Goal: Task Accomplishment & Management: Manage account settings

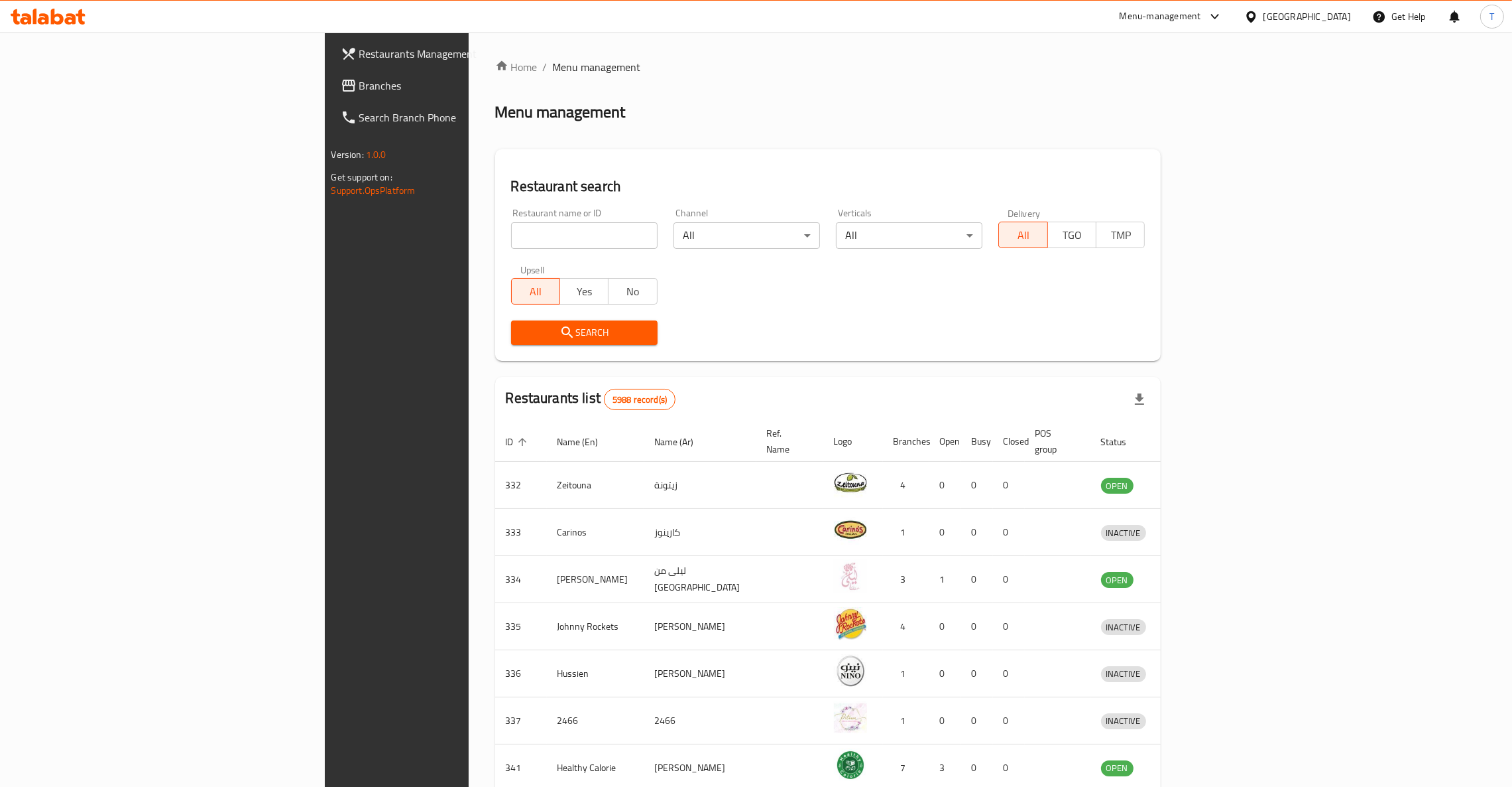
click at [511, 223] on input "search" at bounding box center [585, 235] width 147 height 27
type input "subway"
click button "Search" at bounding box center [585, 333] width 147 height 25
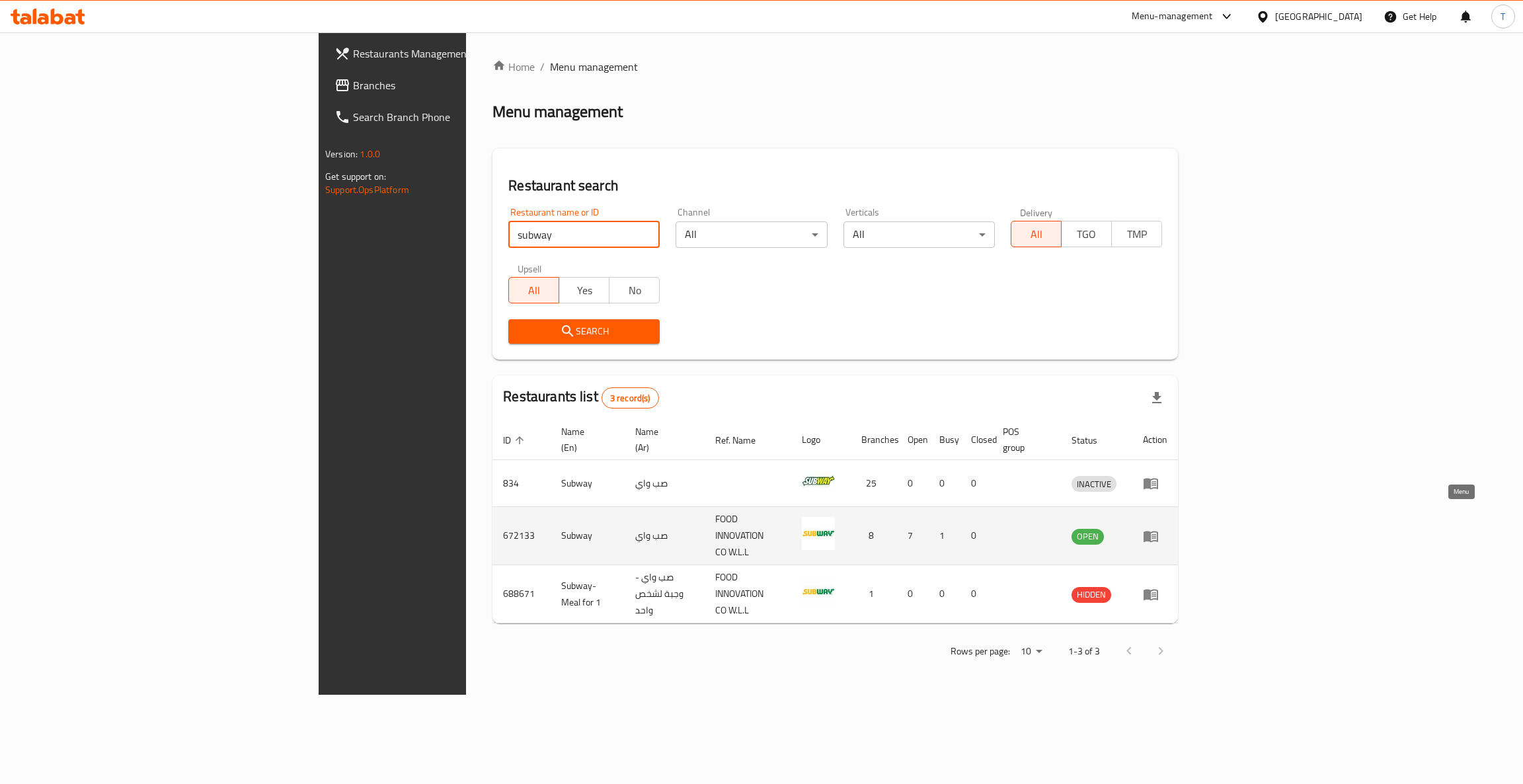
click at [1156, 534] on icon "enhanced table" at bounding box center [1153, 536] width 4 height 5
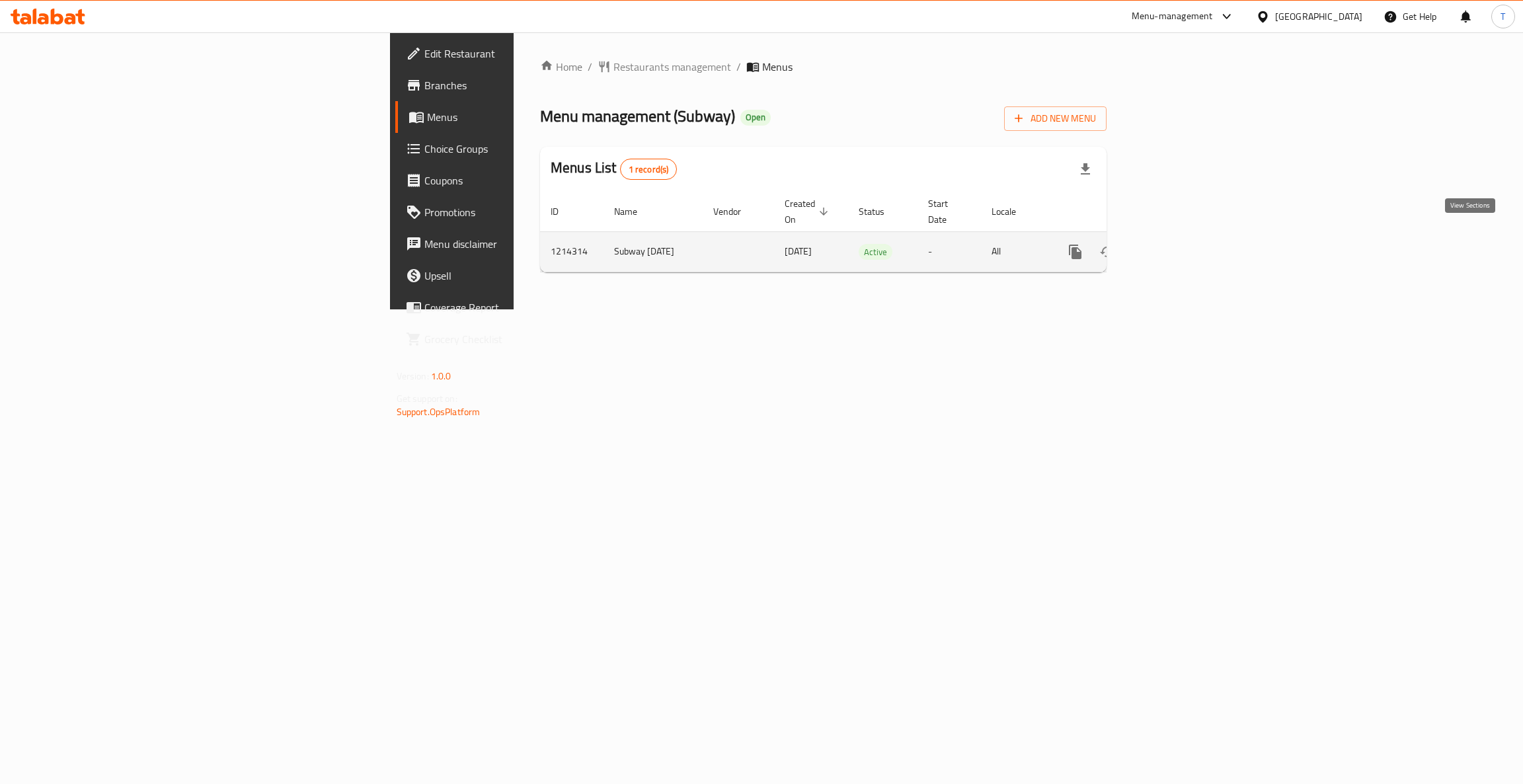
click at [1179, 243] on icon "enhanced table" at bounding box center [1171, 251] width 16 height 16
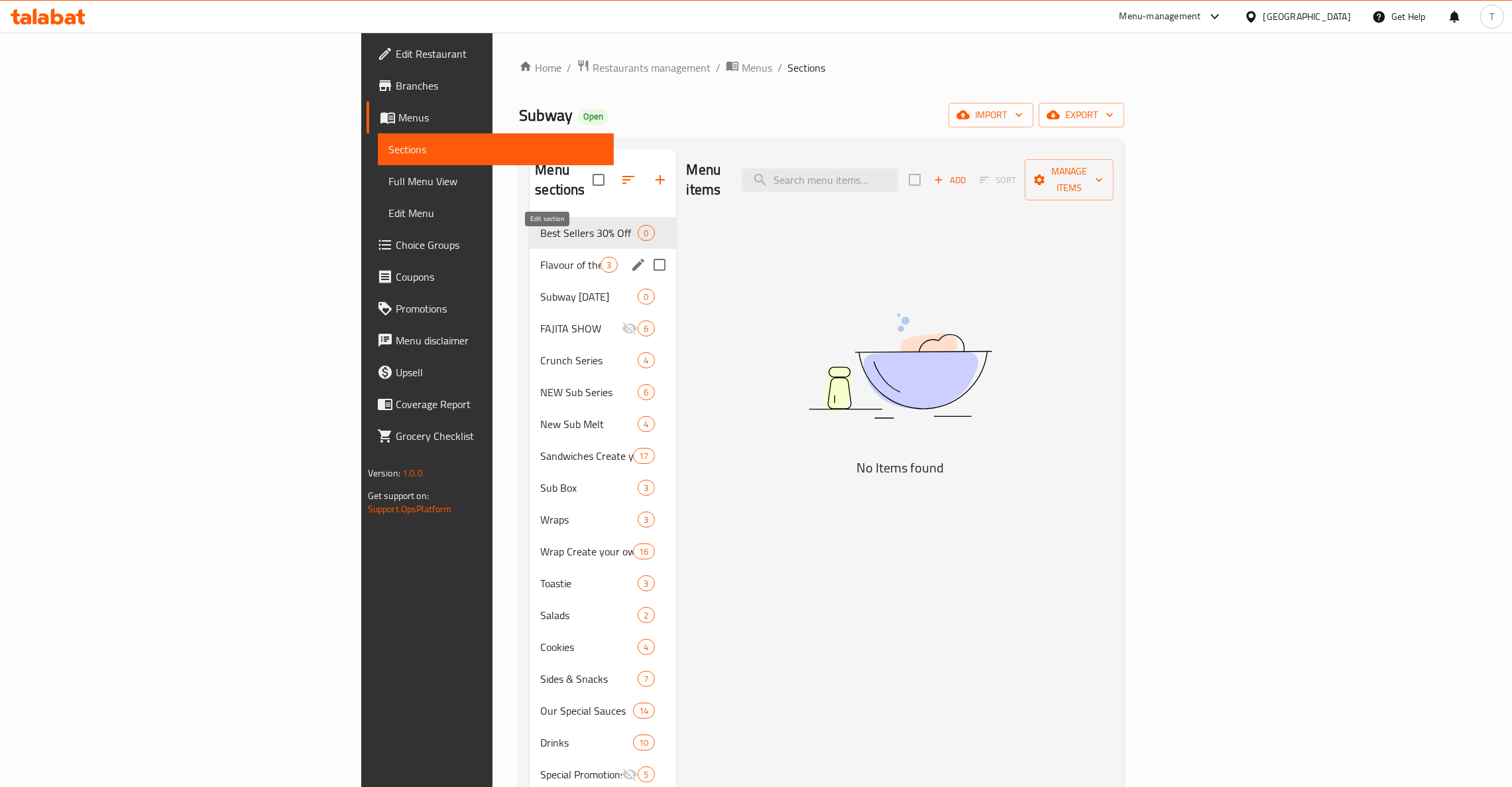
click at [633, 258] on icon "edit" at bounding box center [638, 264] width 12 height 12
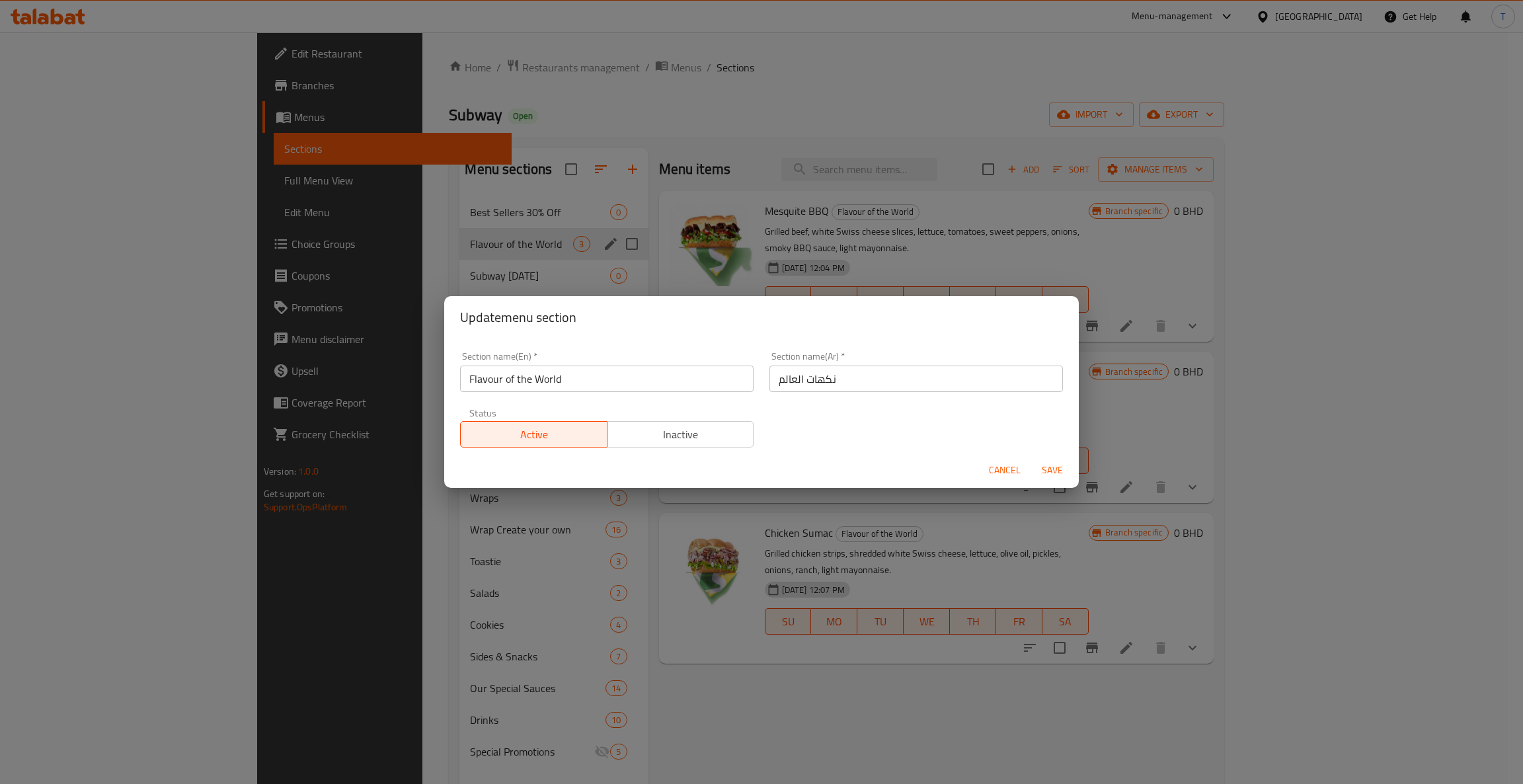
click at [671, 434] on span "Inactive" at bounding box center [681, 435] width 136 height 19
click at [1058, 474] on span "Save" at bounding box center [1053, 470] width 32 height 17
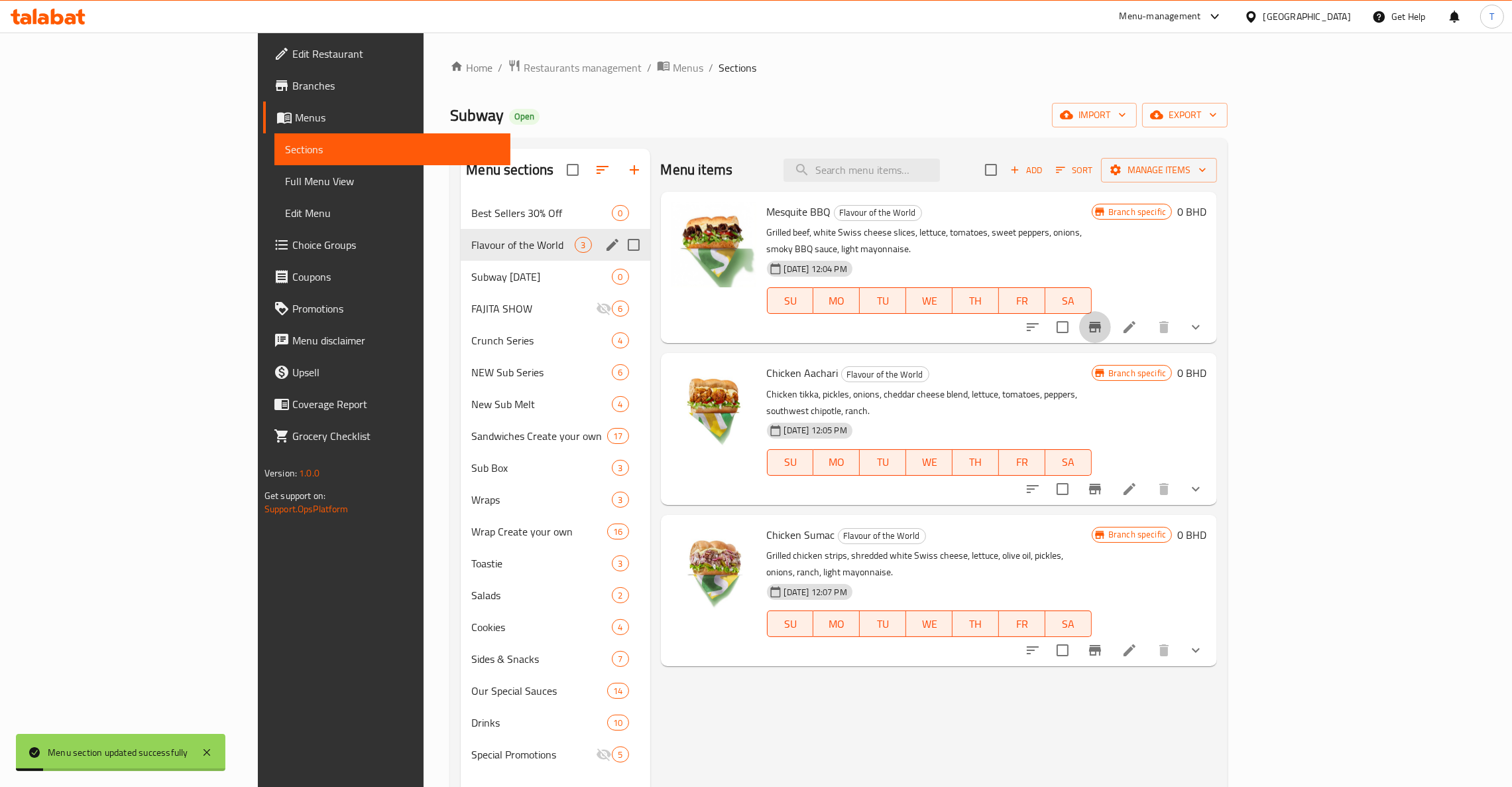
click at [1101, 321] on icon "Branch-specific-item" at bounding box center [1094, 327] width 12 height 11
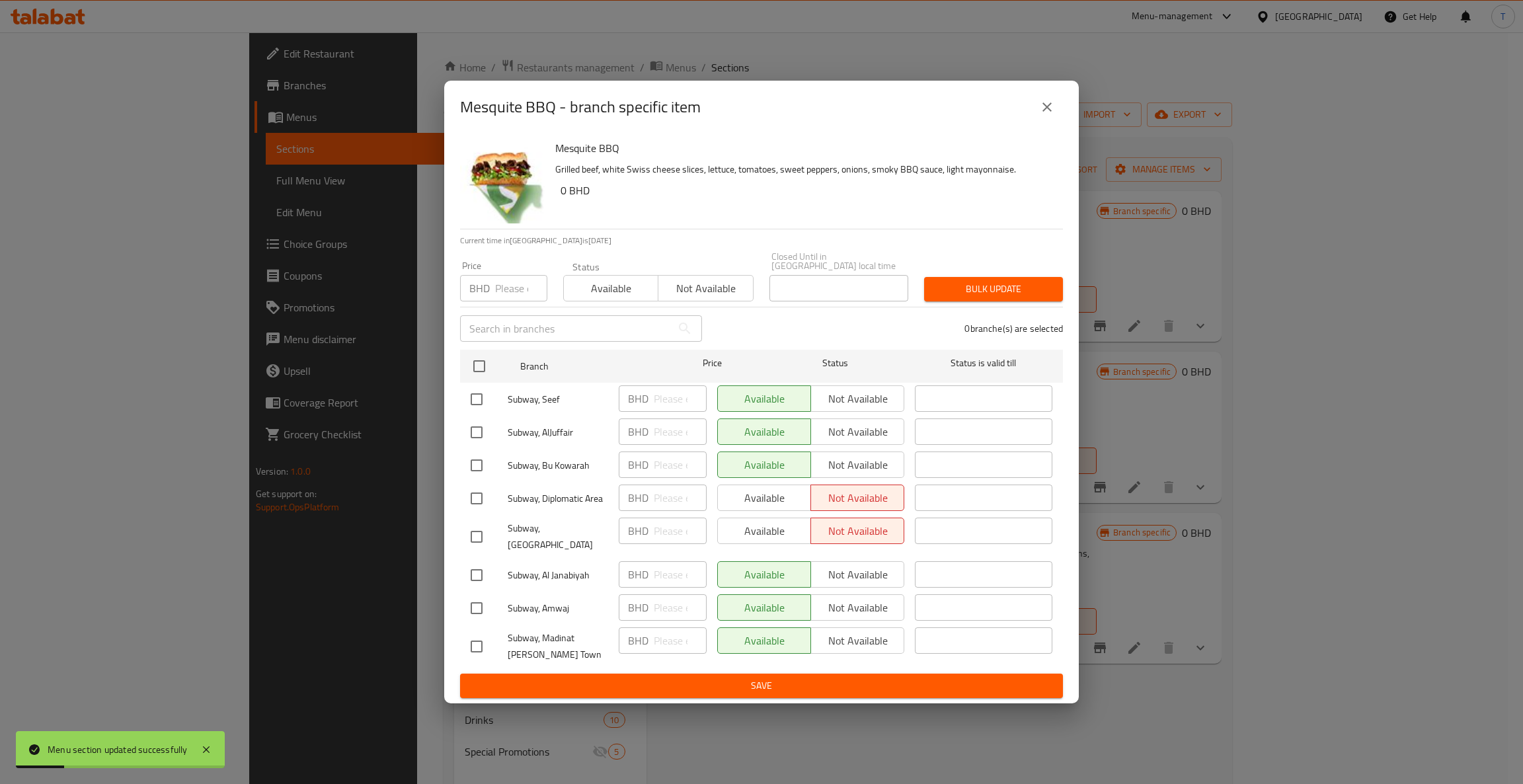
click at [709, 286] on span "Not available" at bounding box center [705, 288] width 84 height 19
click at [474, 355] on input "checkbox" at bounding box center [478, 365] width 27 height 27
checkbox input "true"
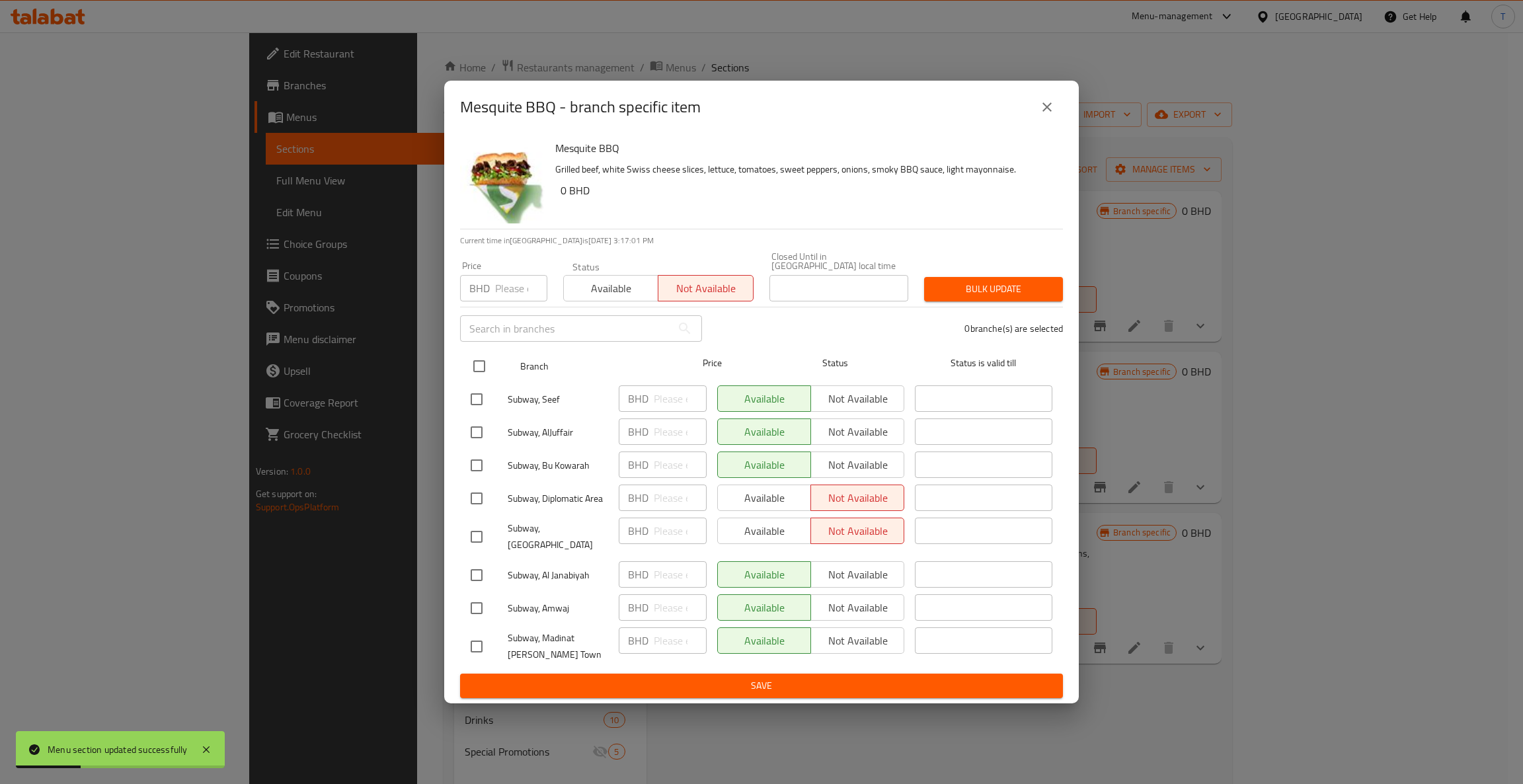
checkbox input "true"
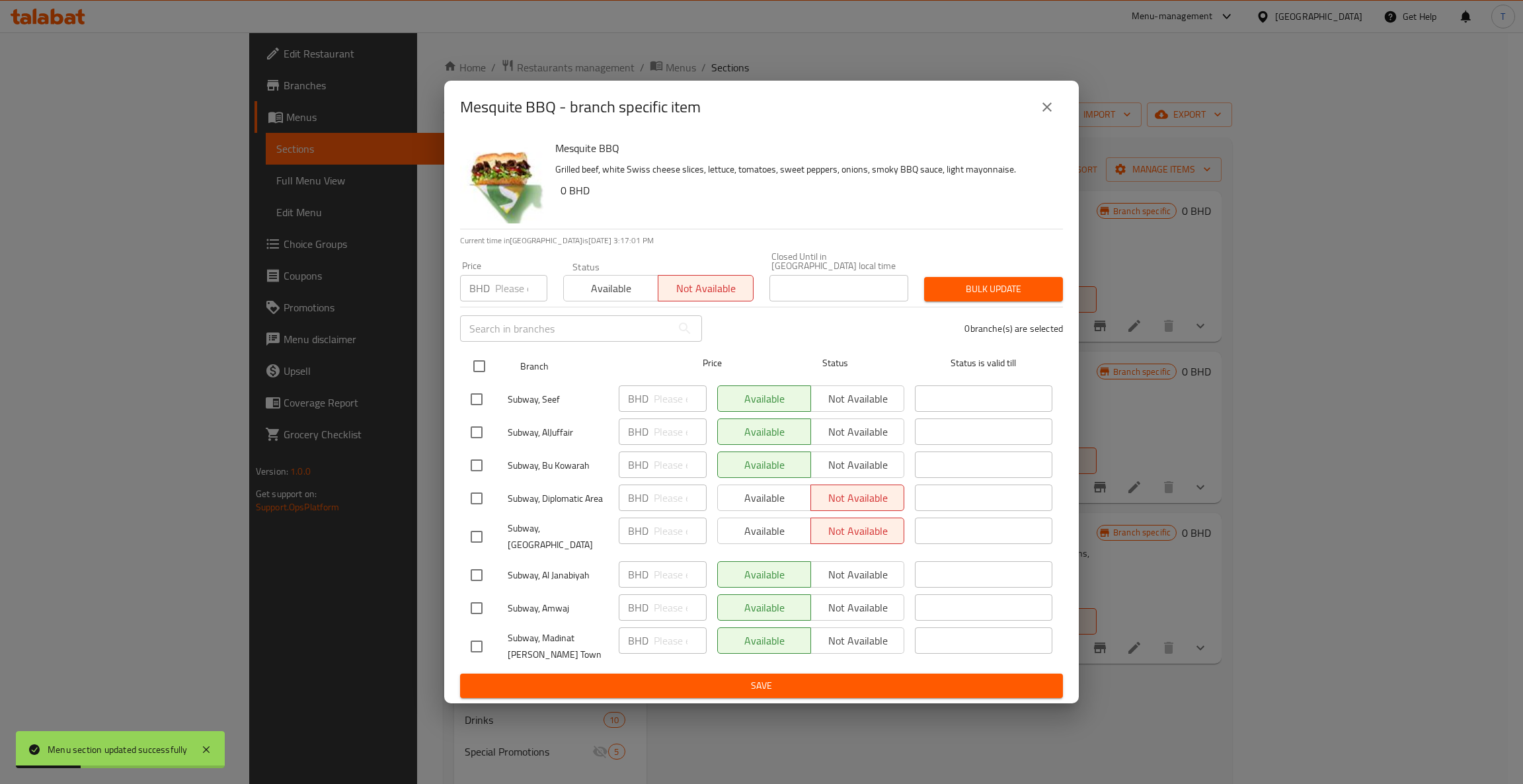
checkbox input "true"
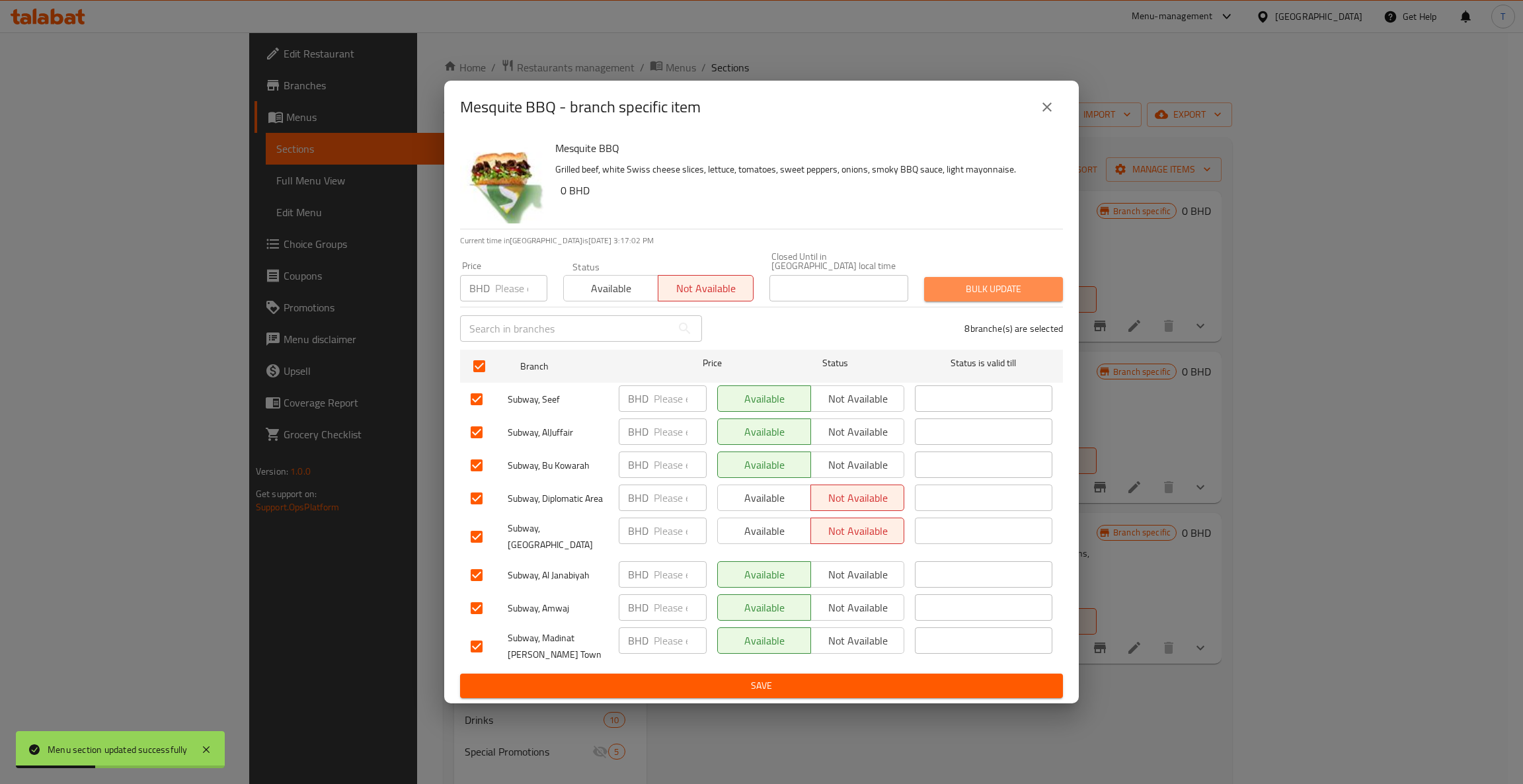
click at [966, 296] on span "Bulk update" at bounding box center [993, 288] width 117 height 17
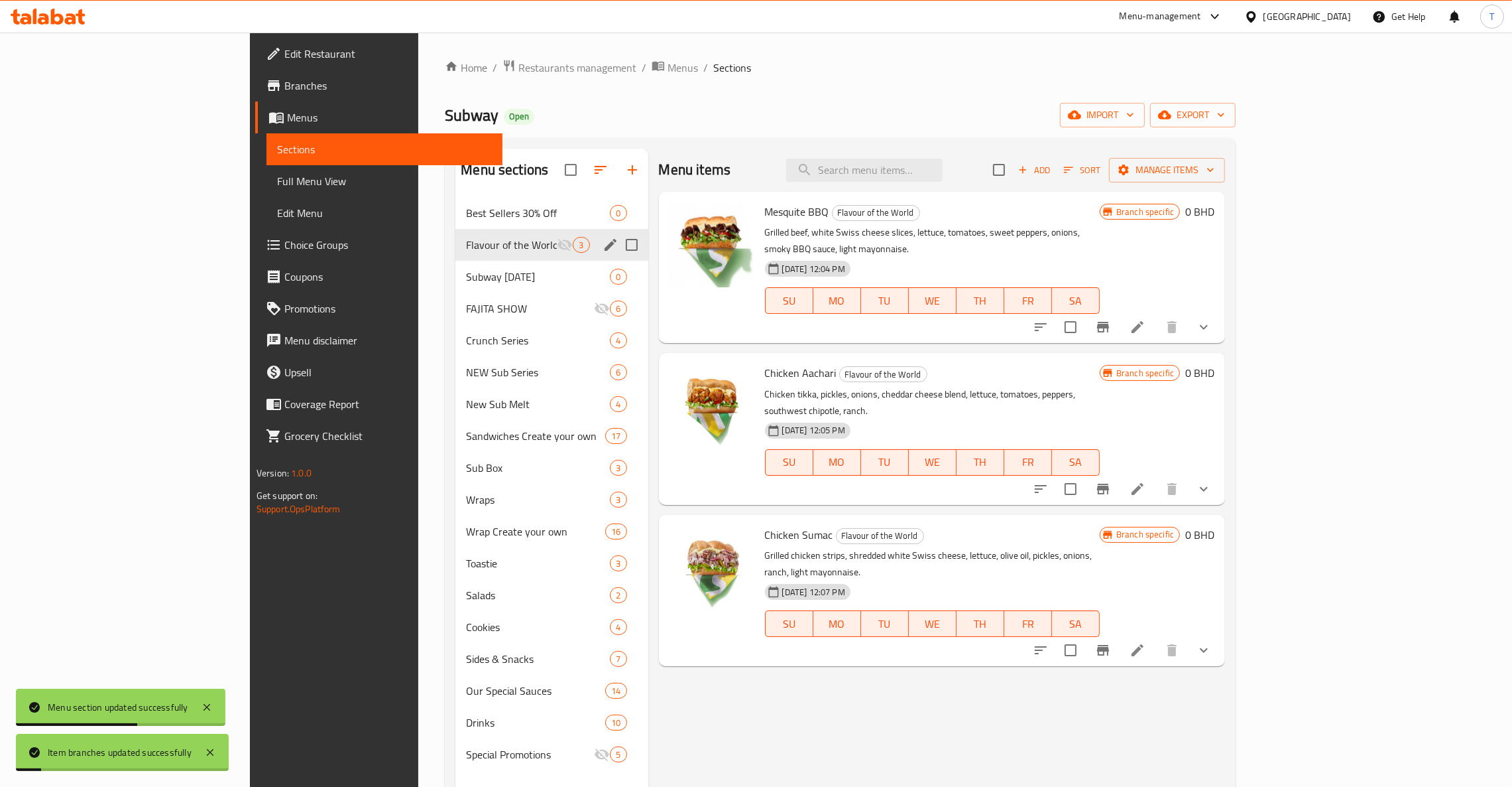
click at [1109, 483] on icon "Branch-specific-item" at bounding box center [1102, 489] width 12 height 11
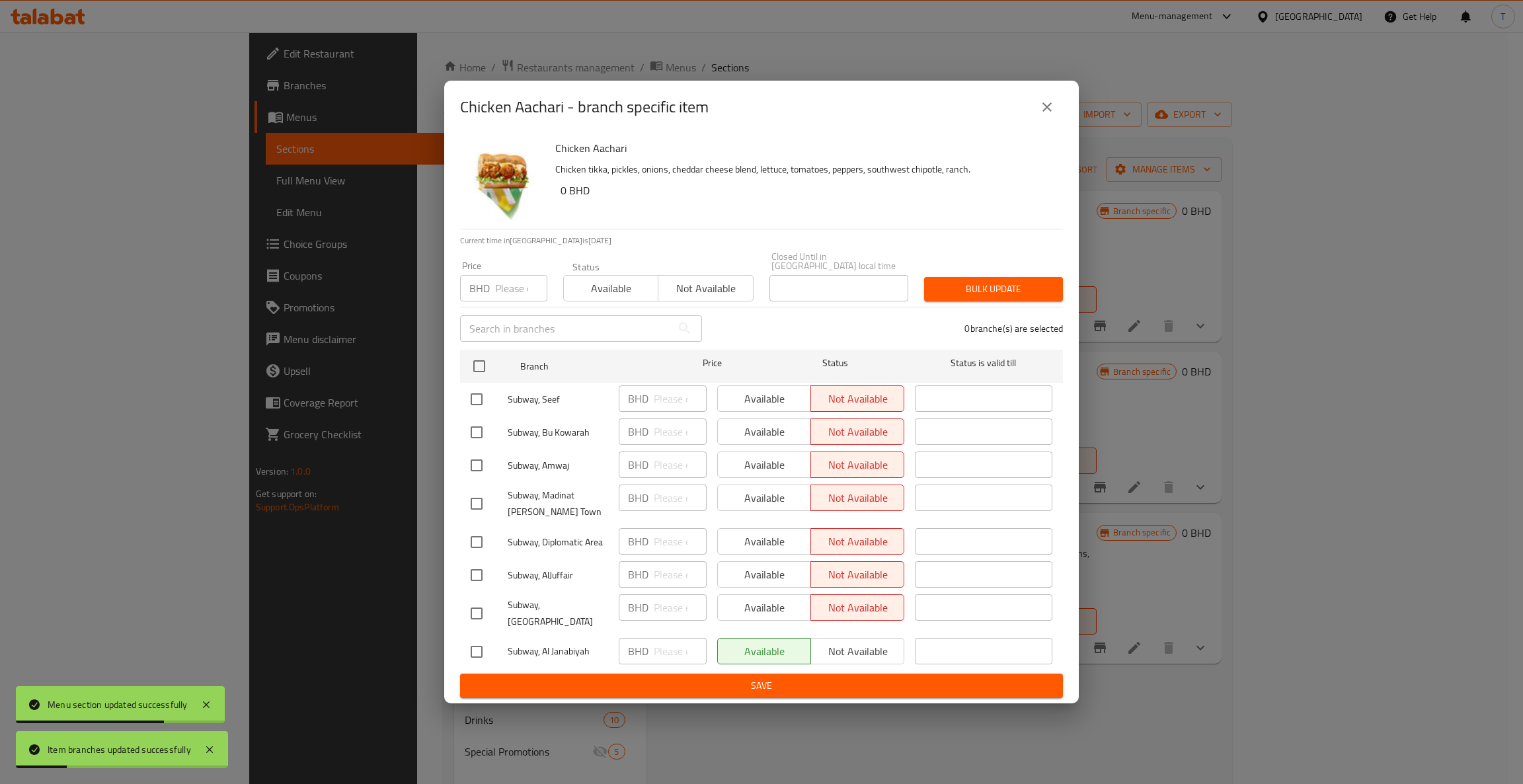
click at [695, 287] on span "Not available" at bounding box center [705, 288] width 84 height 19
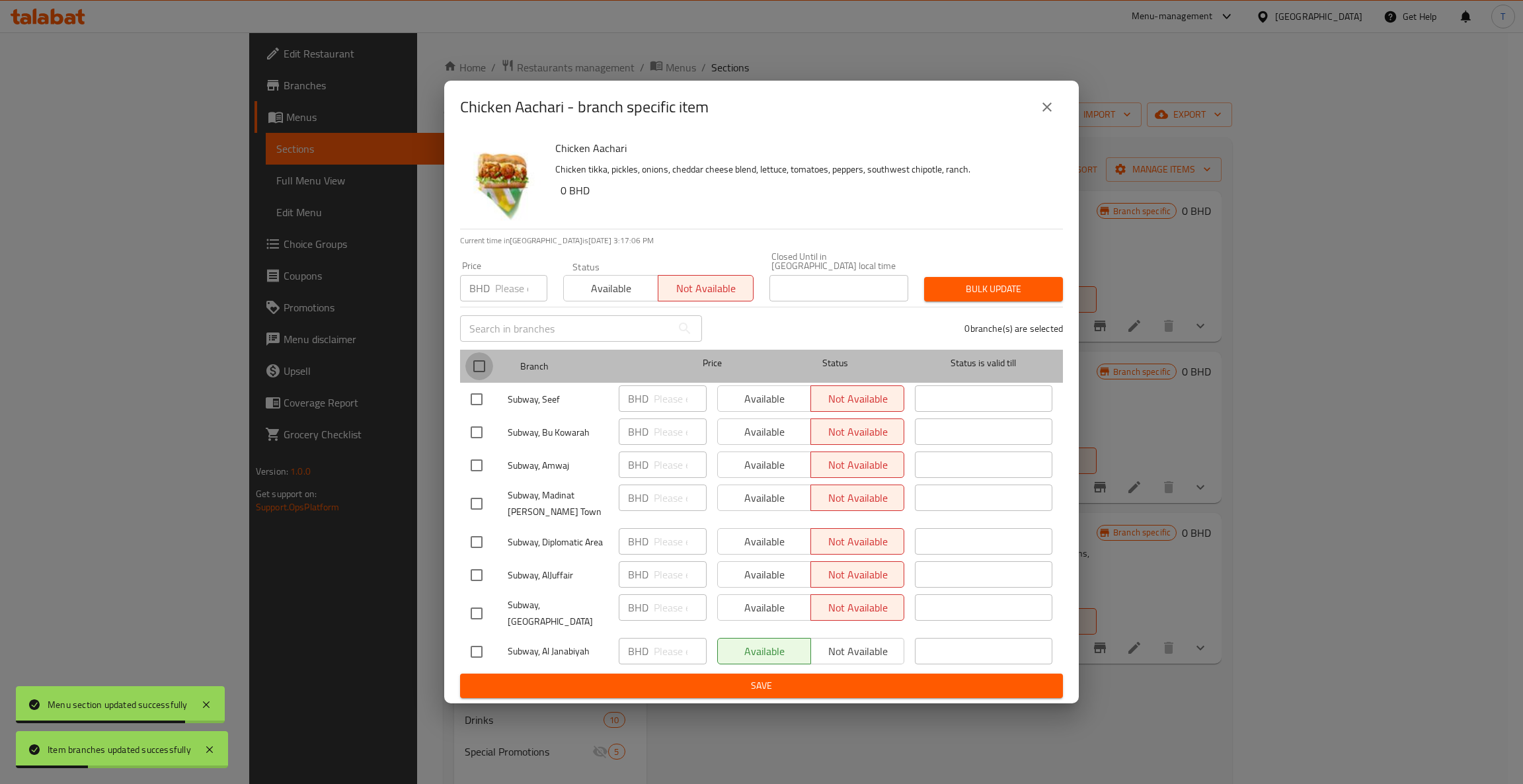
click at [471, 359] on input "checkbox" at bounding box center [478, 365] width 27 height 27
checkbox input "true"
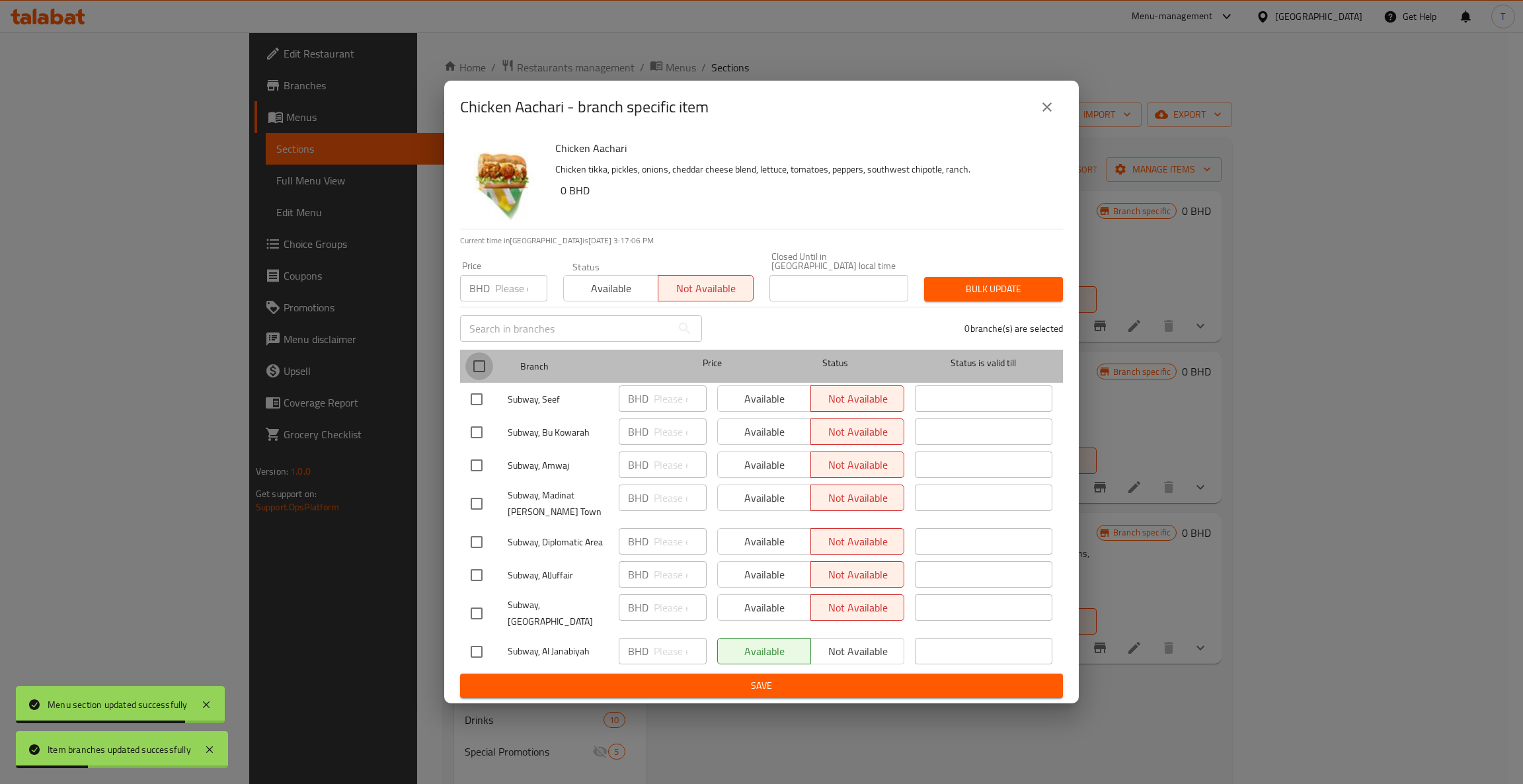
checkbox input "true"
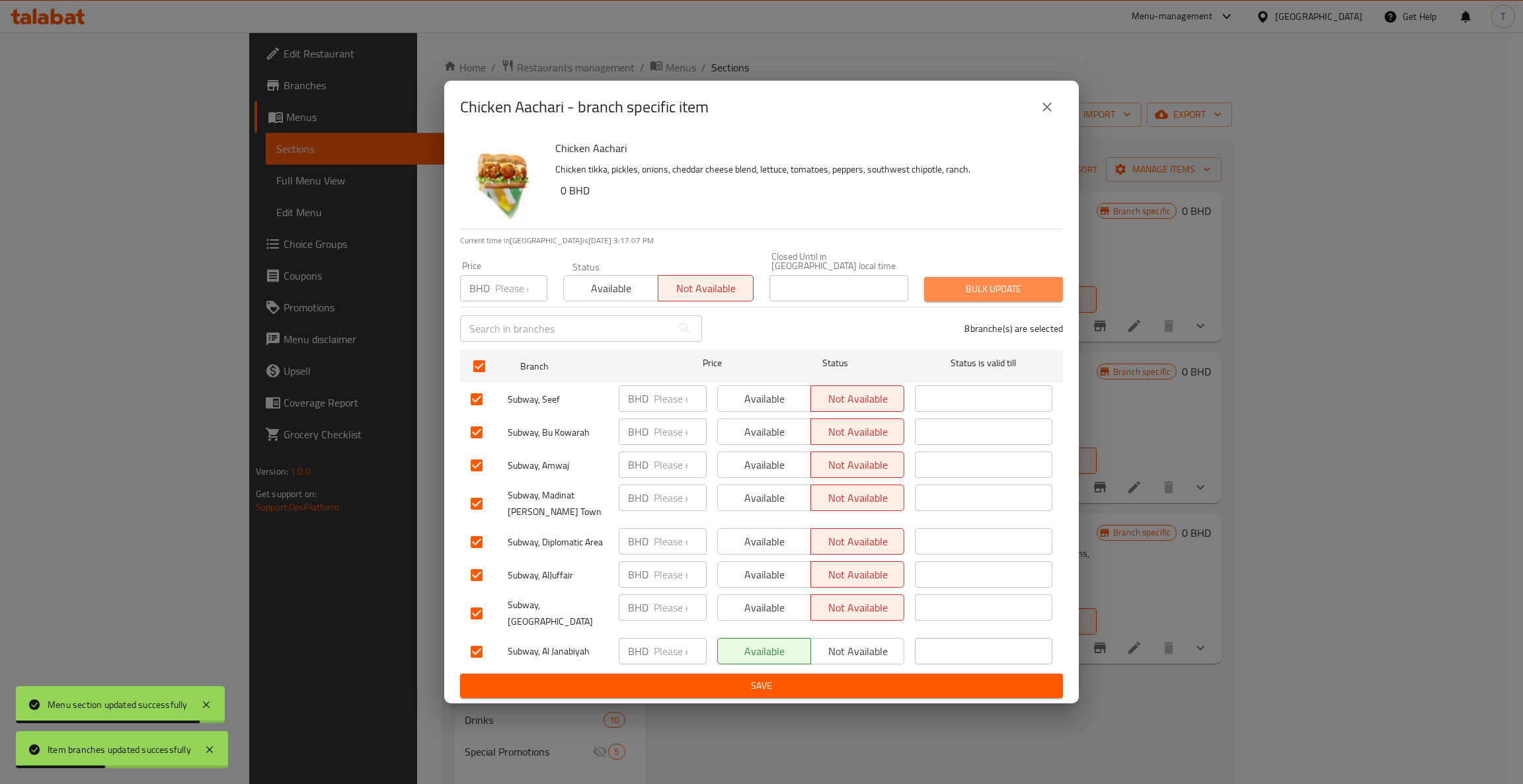
click at [990, 296] on span "Bulk update" at bounding box center [993, 288] width 117 height 17
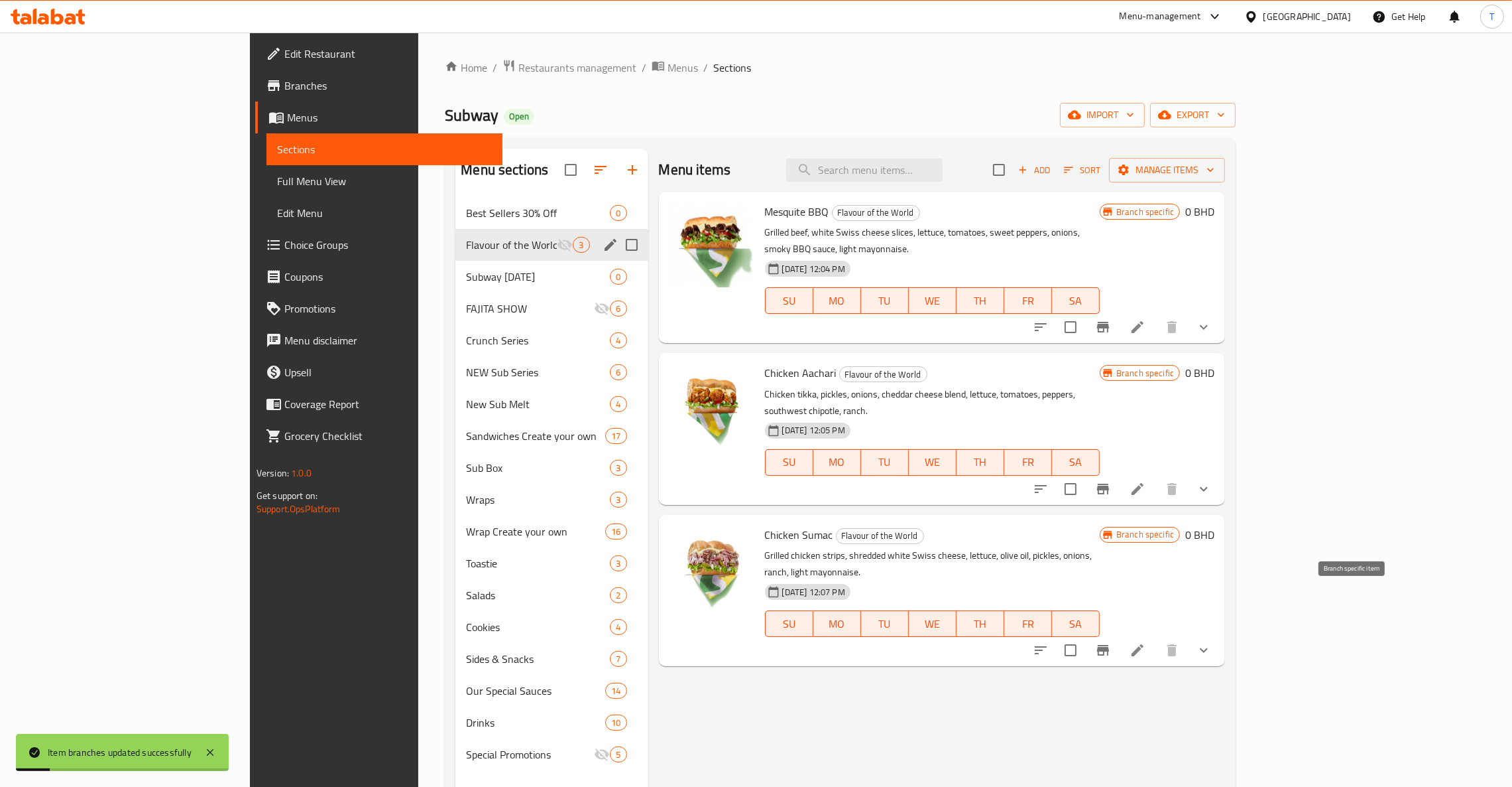
click at [1109, 644] on icon "Branch-specific-item" at bounding box center [1102, 650] width 12 height 11
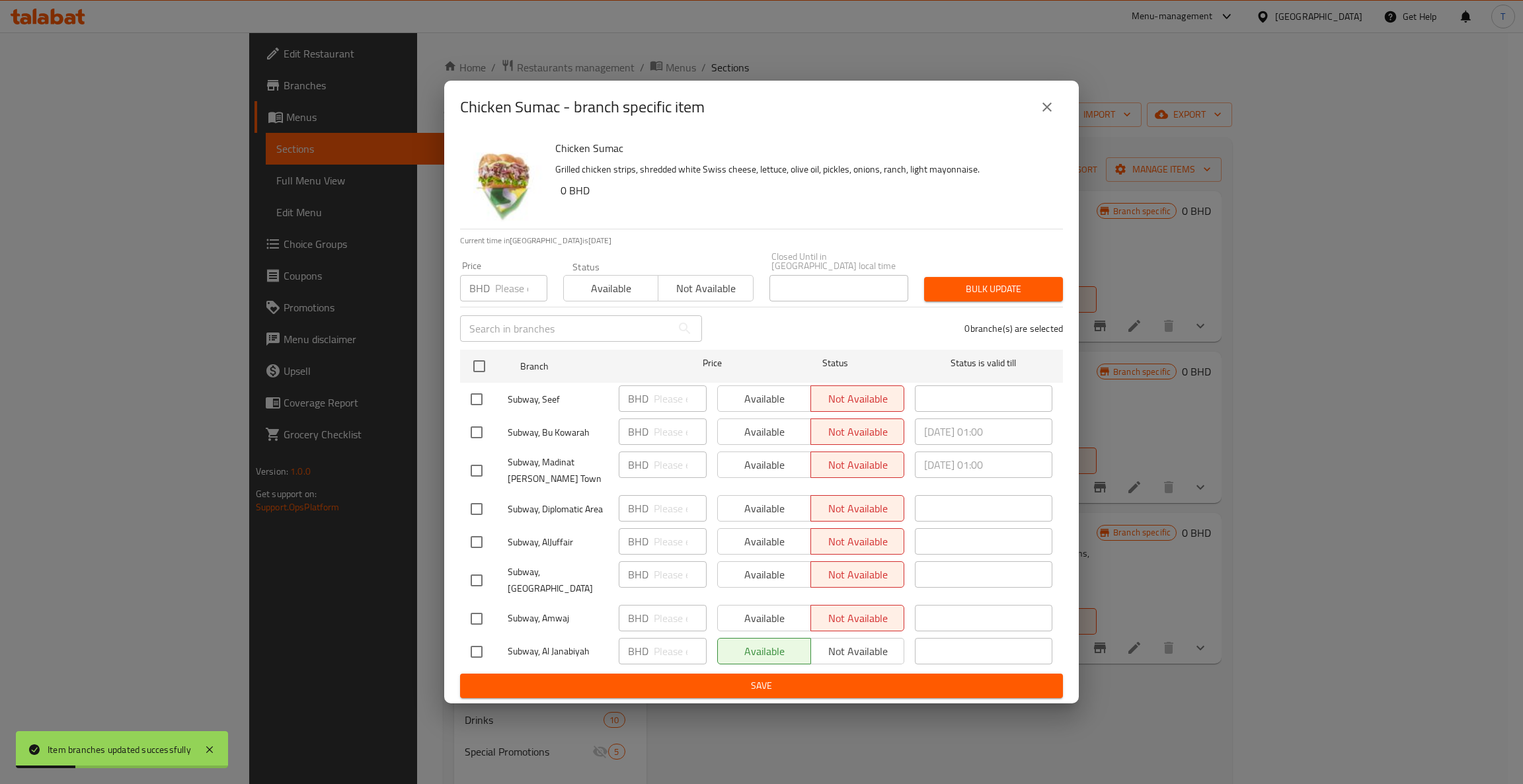
click at [713, 286] on span "Not available" at bounding box center [705, 288] width 84 height 19
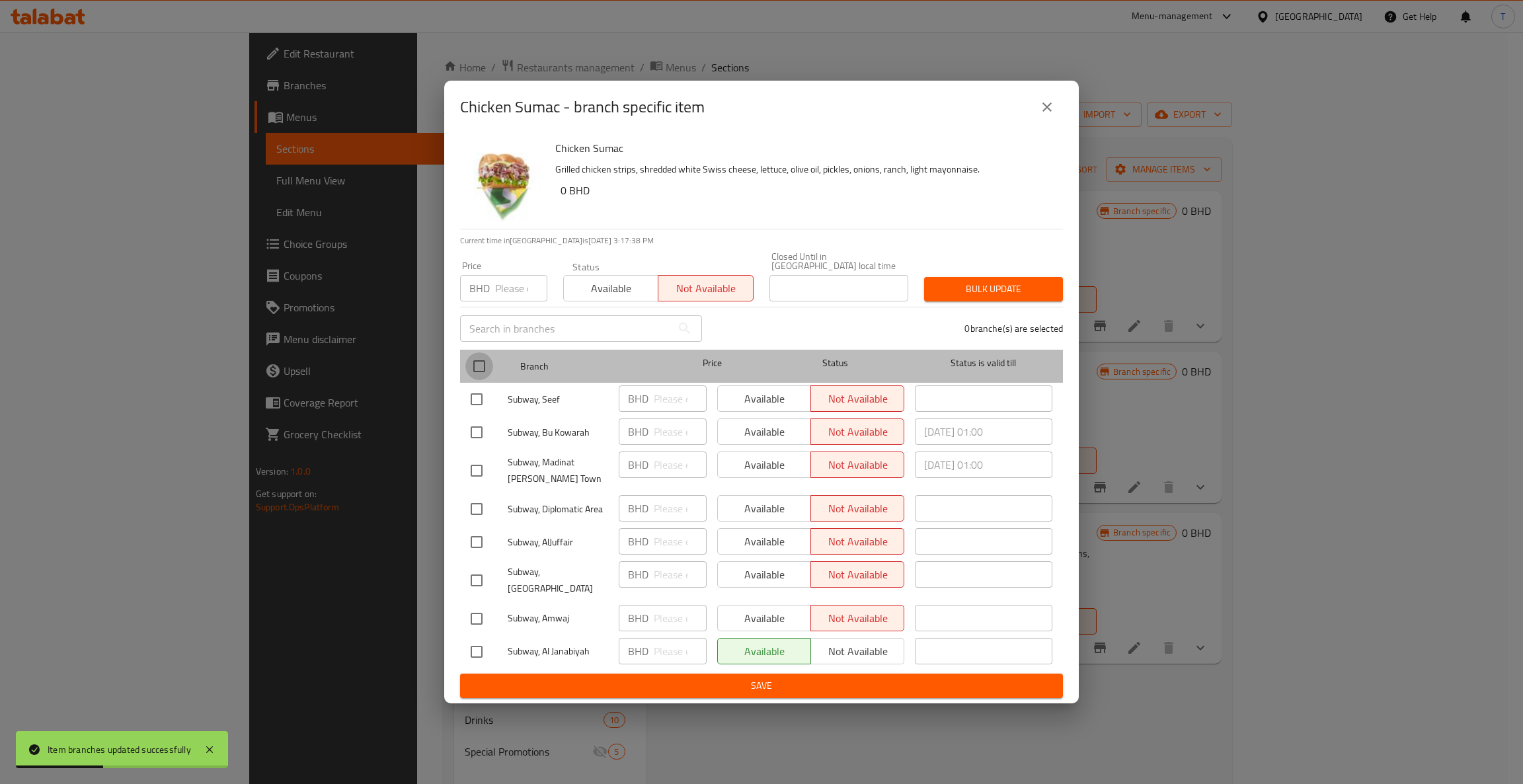
click at [478, 364] on input "checkbox" at bounding box center [478, 365] width 27 height 27
checkbox input "true"
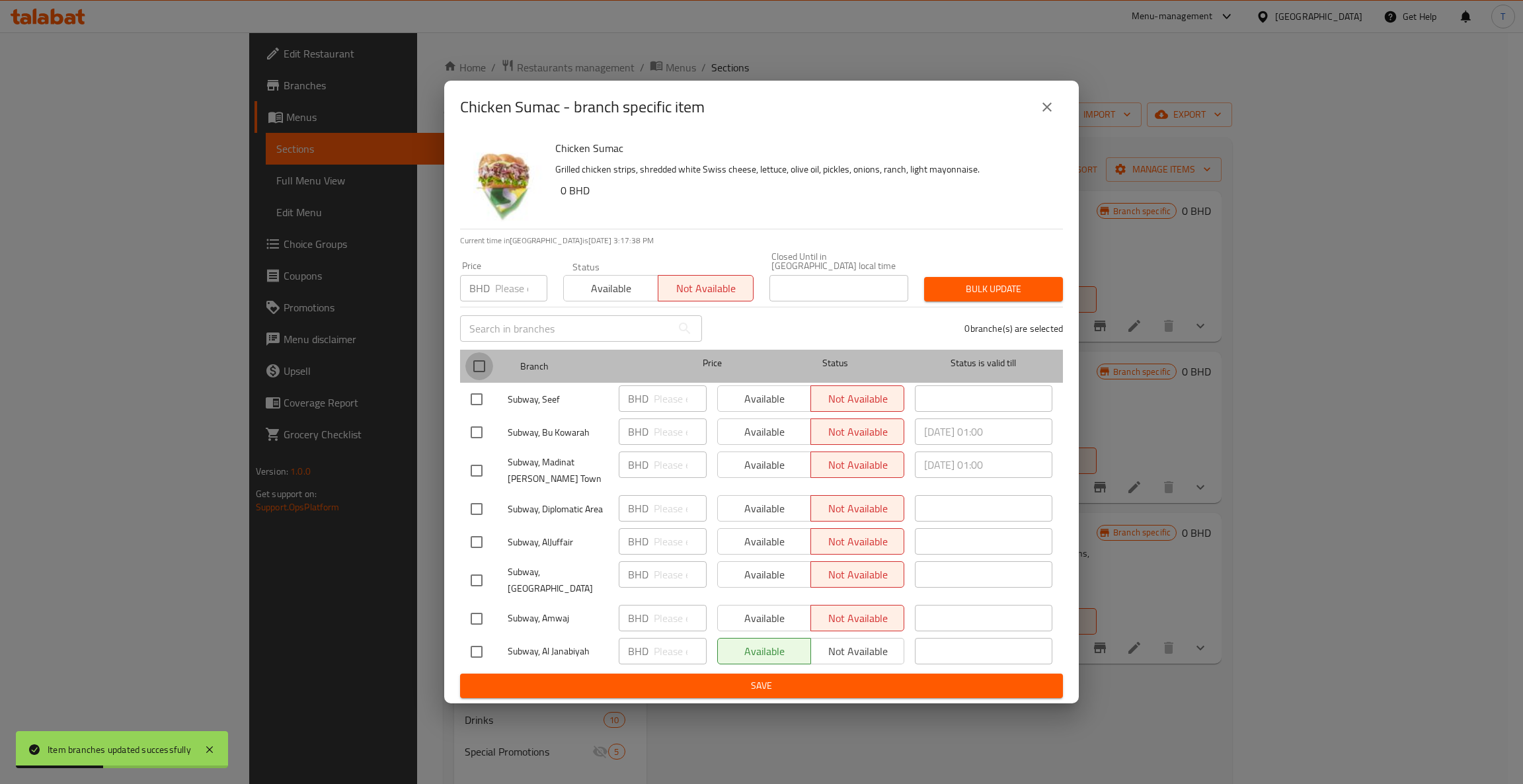
checkbox input "true"
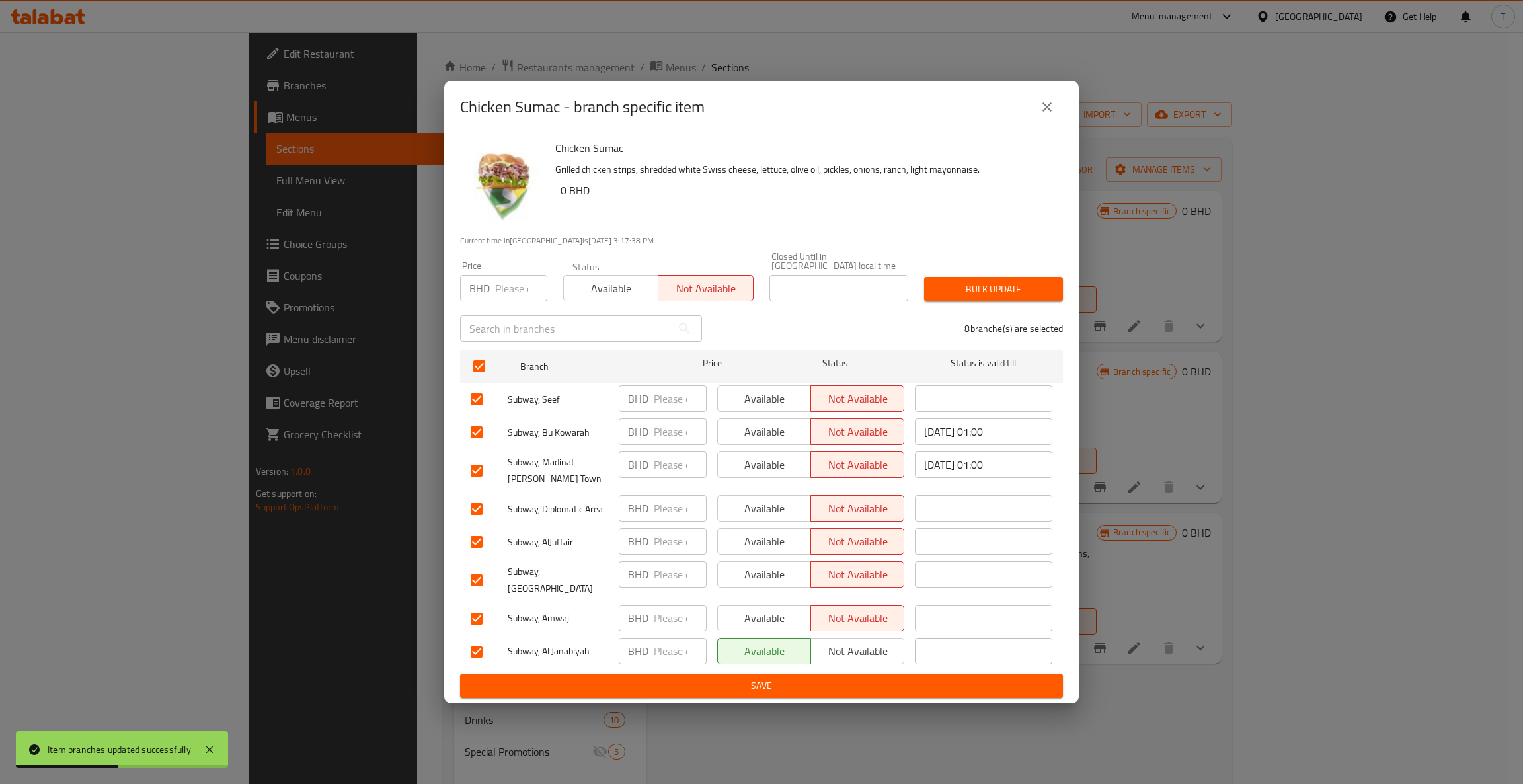
click at [1017, 294] on span "Bulk update" at bounding box center [993, 288] width 117 height 17
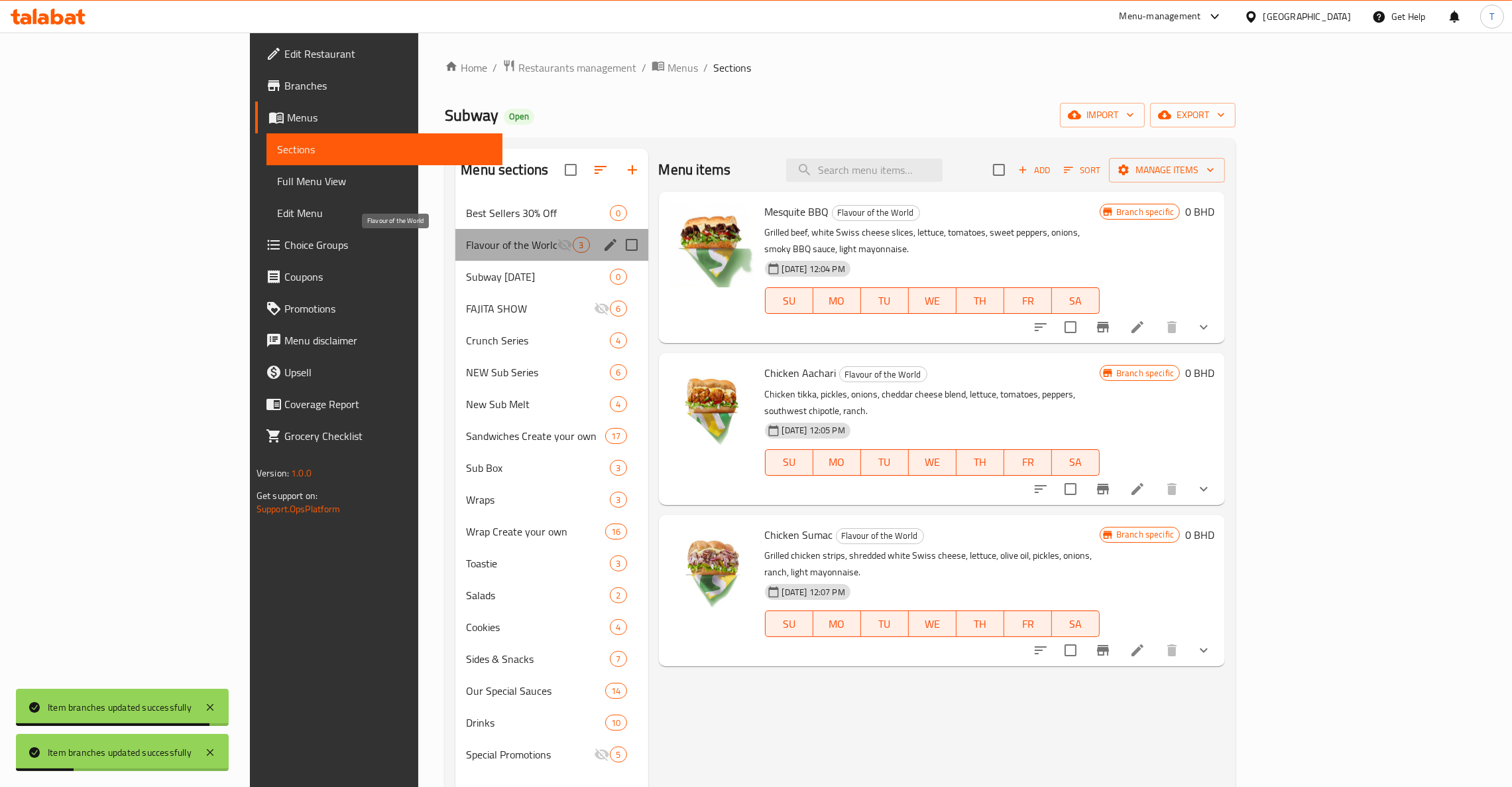
click at [466, 238] on span "Flavour of the World" at bounding box center [511, 244] width 91 height 16
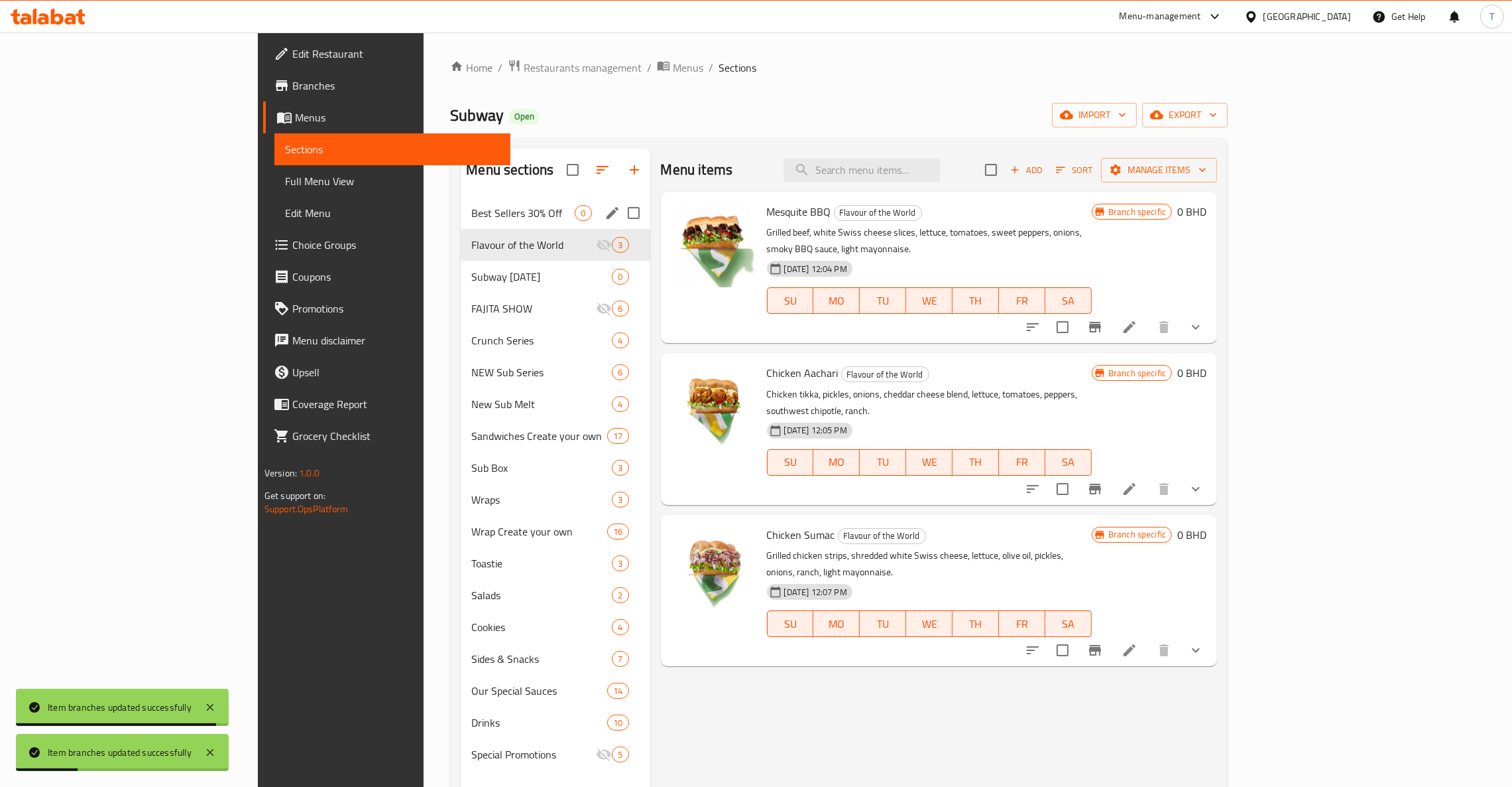
click at [461, 198] on div "Best Sellers 30% Off 0" at bounding box center [556, 213] width 189 height 32
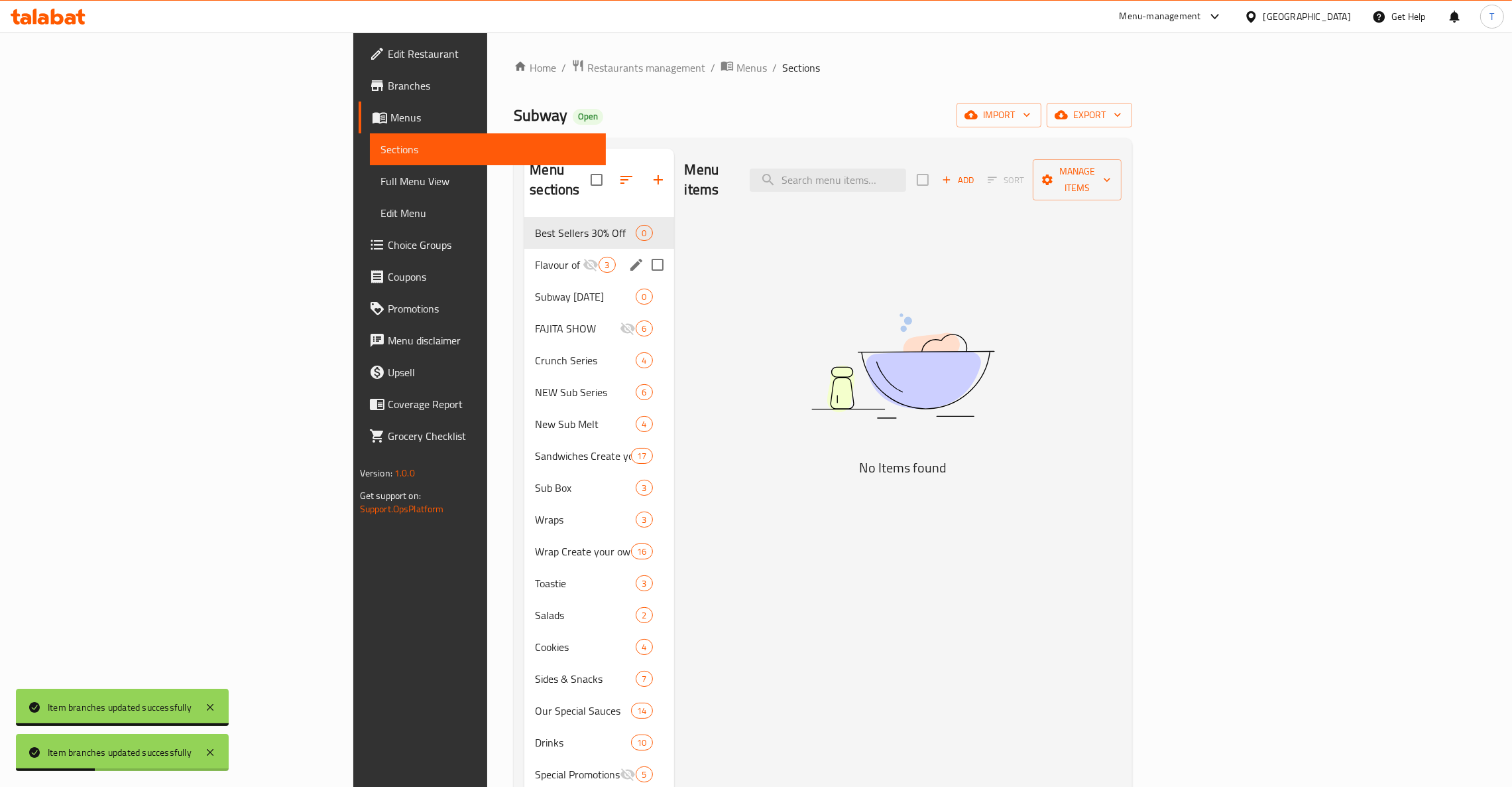
click at [525, 249] on div "Flavour of the World 3" at bounding box center [599, 265] width 150 height 32
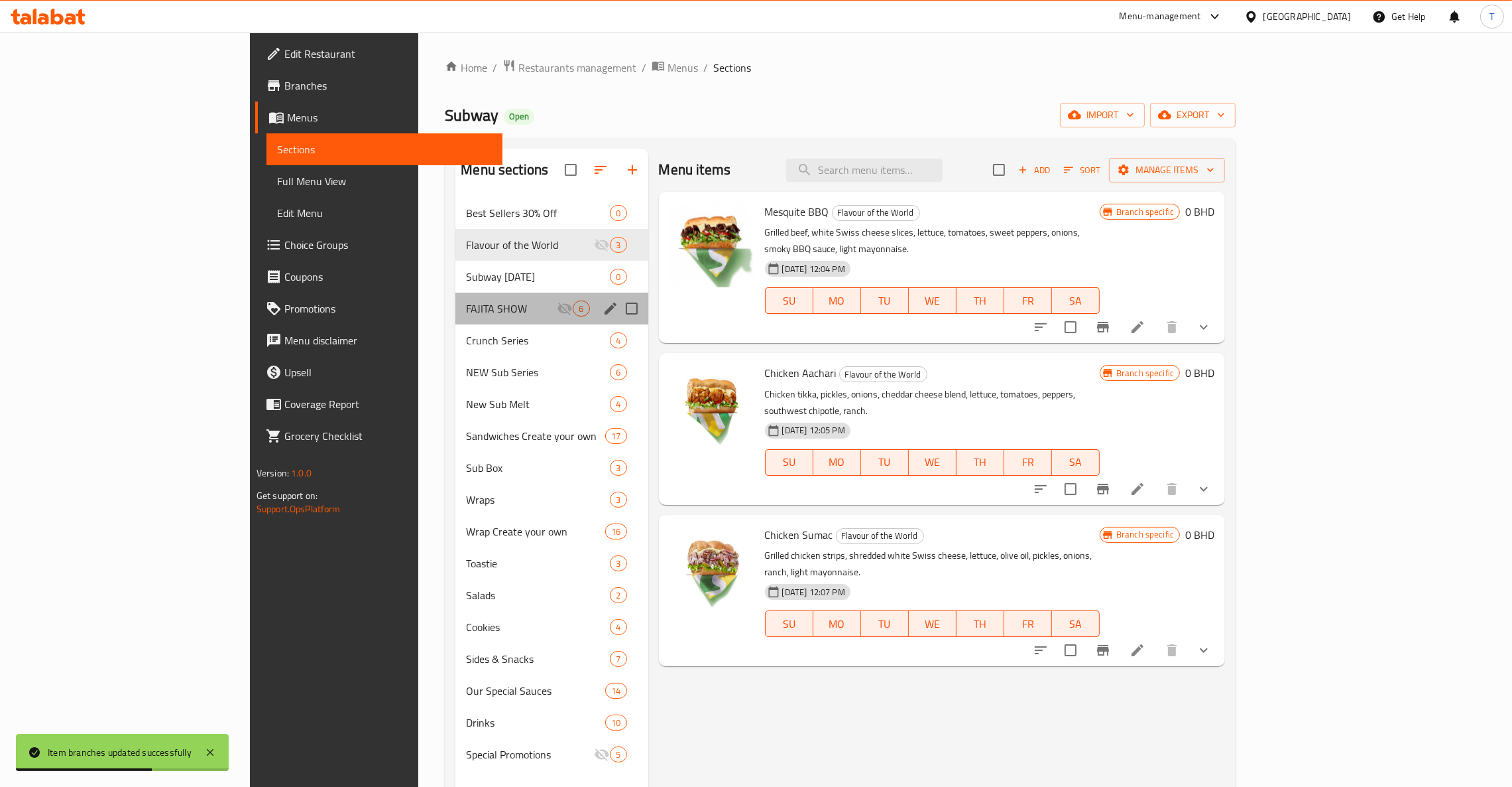
click at [456, 296] on div "FAJITA SHOW 6" at bounding box center [551, 308] width 192 height 32
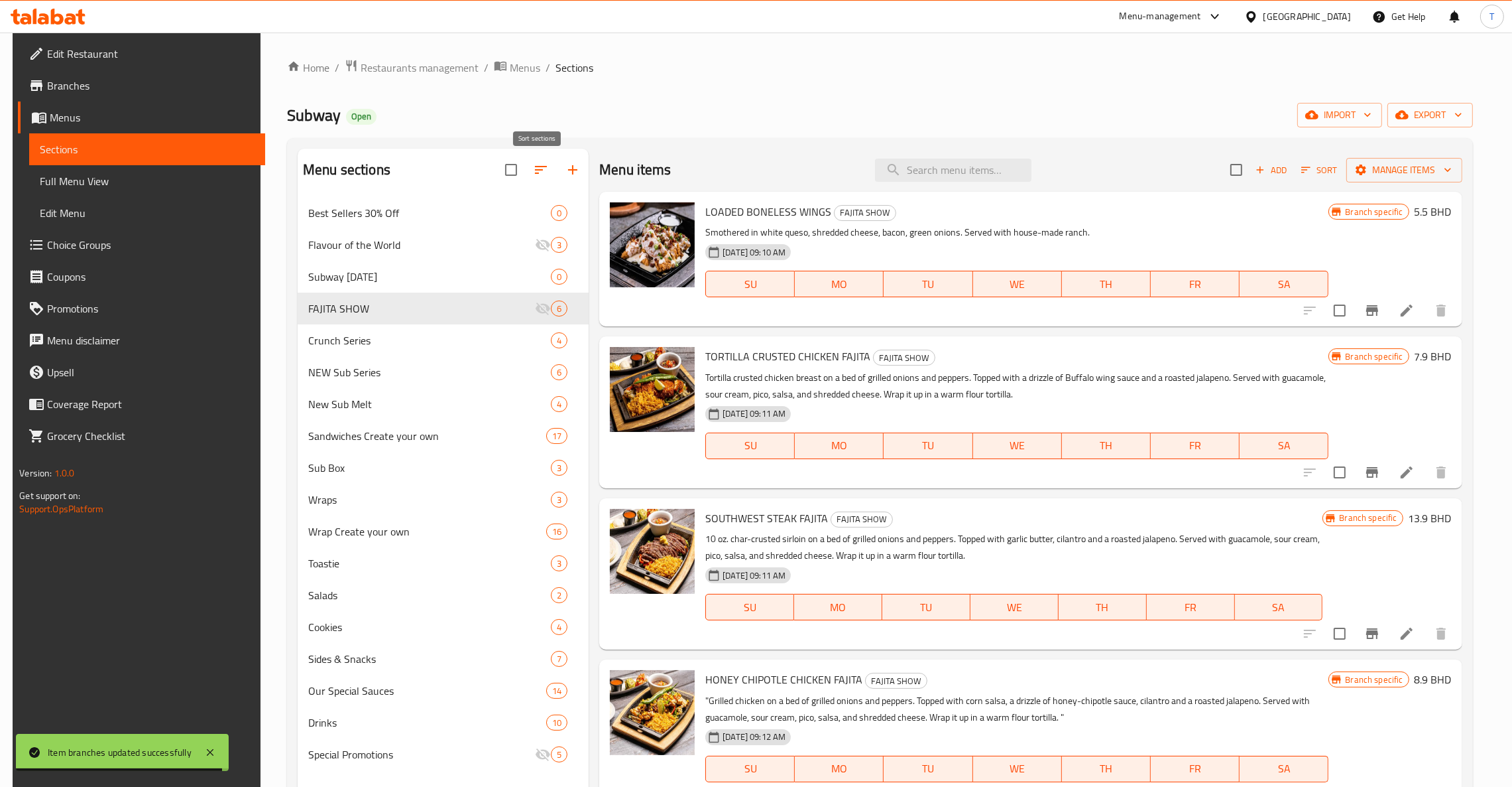
click at [538, 158] on button "button" at bounding box center [541, 170] width 32 height 32
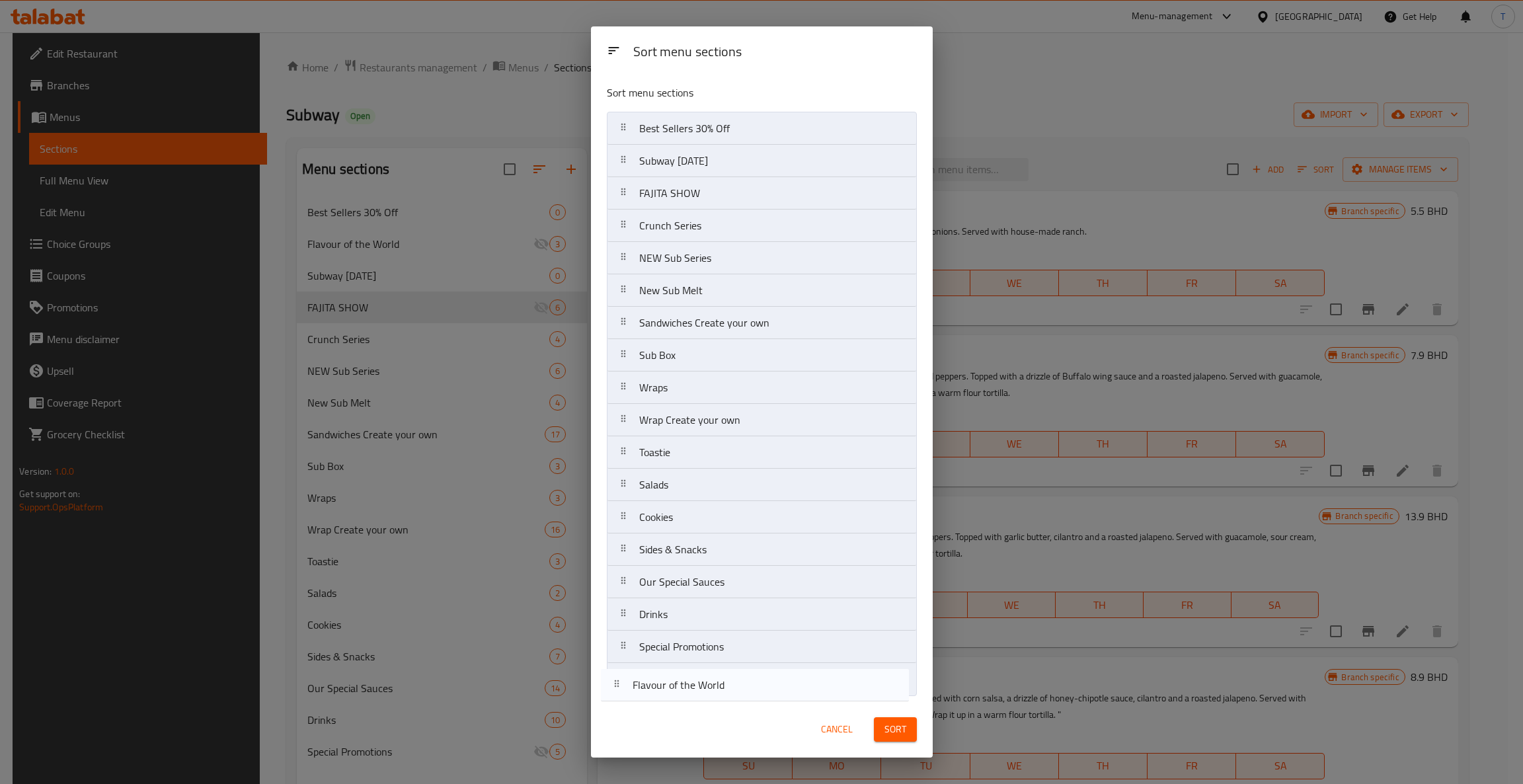
drag, startPoint x: 705, startPoint y: 161, endPoint x: 720, endPoint y: 691, distance: 530.2
click at [720, 691] on nav "Best Sellers 30% Off Flavour of the World Subway [DATE] FAJITA SHOW Crunch Seri…" at bounding box center [762, 404] width 310 height 584
drag, startPoint x: 692, startPoint y: 198, endPoint x: 707, endPoint y: 689, distance: 491.2
click at [707, 689] on nav "Best Sellers 30% Off Subway [DATE] FAJITA SHOW Crunch Series NEW Sub Series New…" at bounding box center [762, 404] width 310 height 584
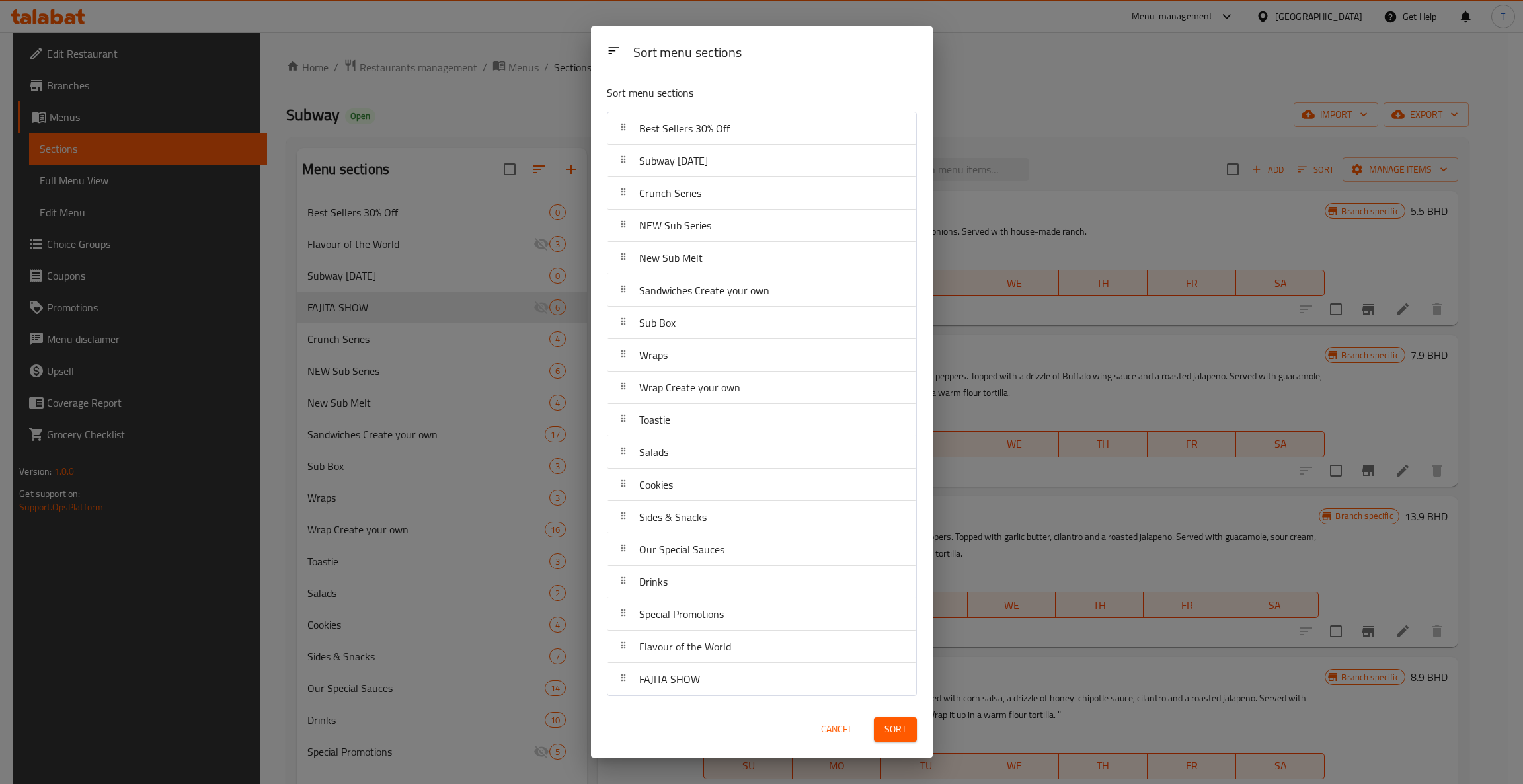
click at [888, 729] on span "Sort" at bounding box center [896, 728] width 22 height 17
